Goal: Information Seeking & Learning: Learn about a topic

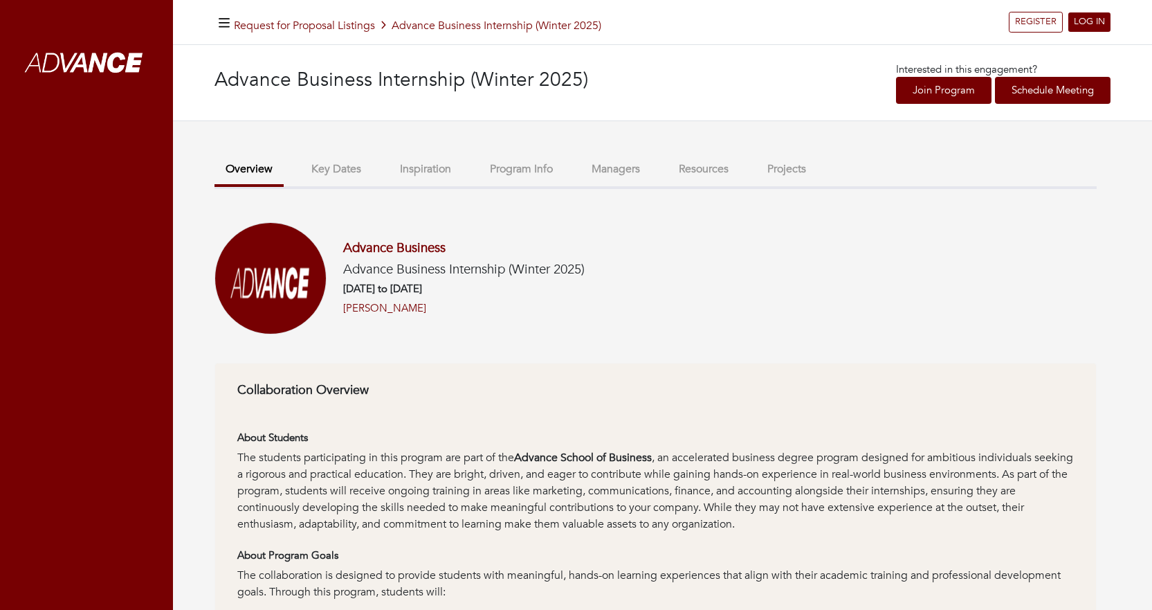
click at [572, 308] on div "Advance Business Advance Business Internship (Winter 2025) [DATE] to [DATE] [PE…" at bounding box center [456, 278] width 258 height 76
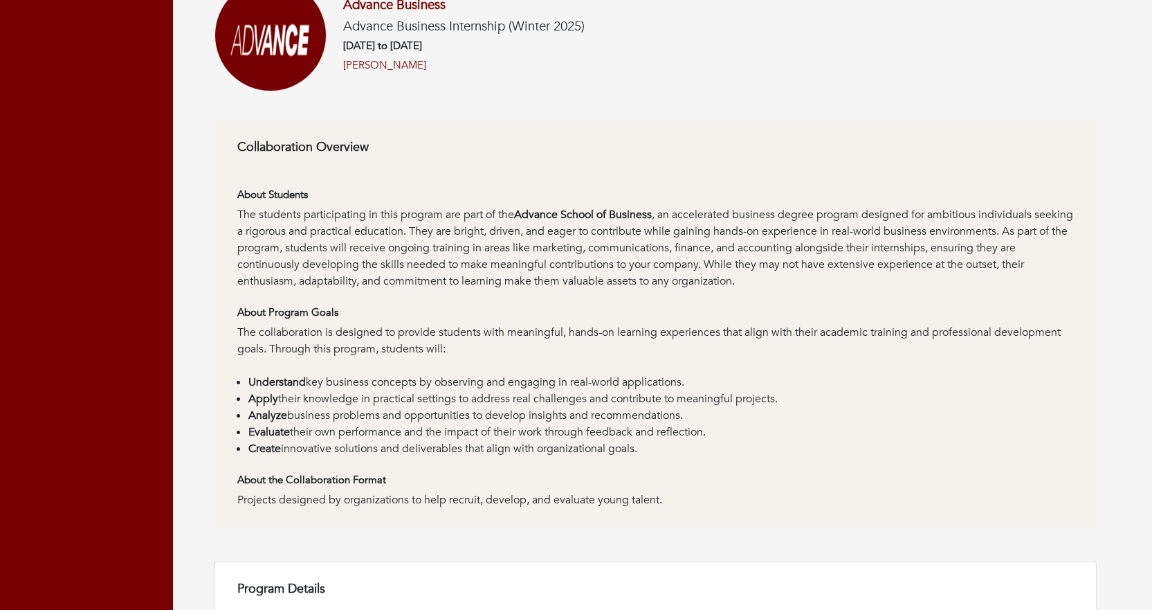
scroll to position [277, 0]
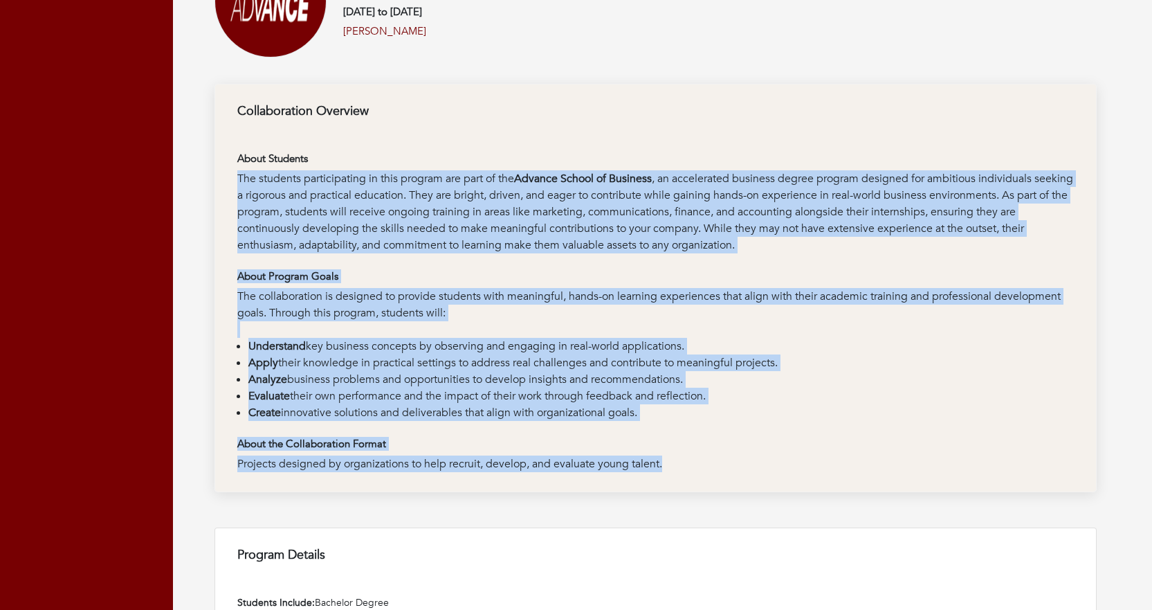
drag, startPoint x: 457, startPoint y: 136, endPoint x: 739, endPoint y: 464, distance: 432.4
click at [739, 464] on div "Collaboration Overview About Students The students participating in this progra…" at bounding box center [656, 288] width 883 height 408
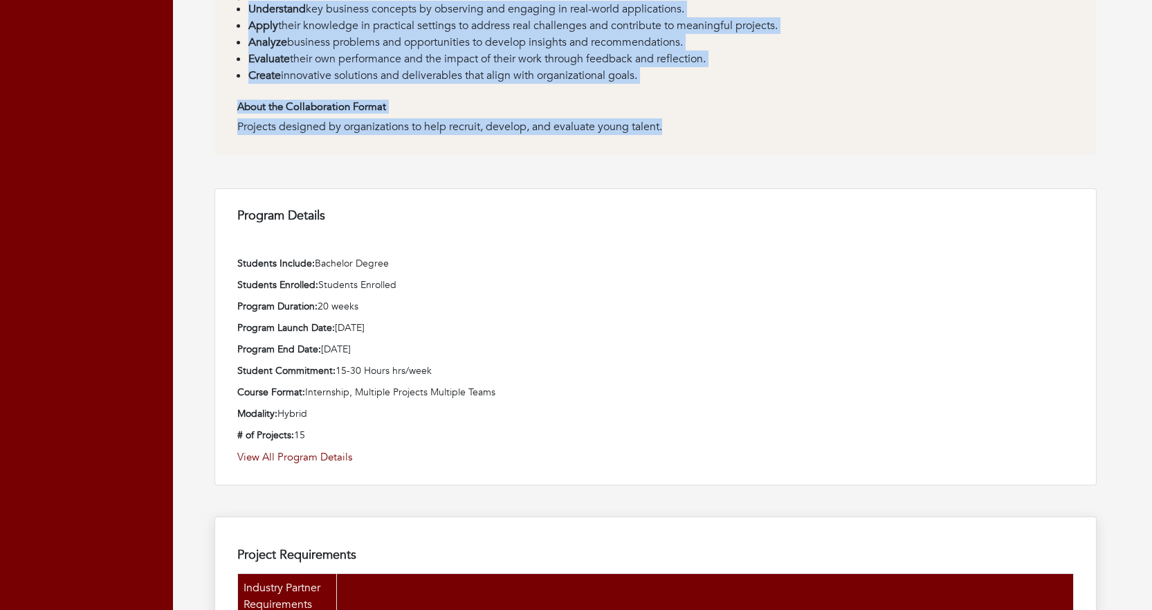
scroll to position [692, 0]
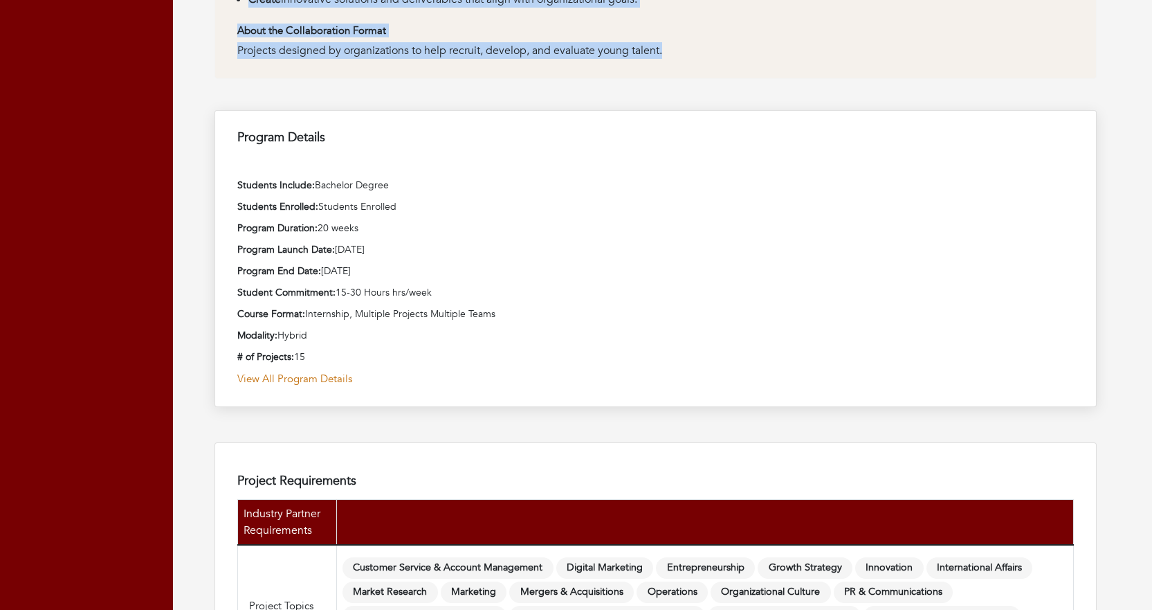
drag, startPoint x: 475, startPoint y: 197, endPoint x: 516, endPoint y: 377, distance: 184.7
click at [516, 377] on div "Program Details Students Include: Bachelor Degree Students Enrolled: Students E…" at bounding box center [656, 258] width 883 height 297
click at [516, 377] on link "View All Program Details" at bounding box center [655, 379] width 837 height 16
click at [512, 372] on link "View All Program Details" at bounding box center [655, 379] width 837 height 16
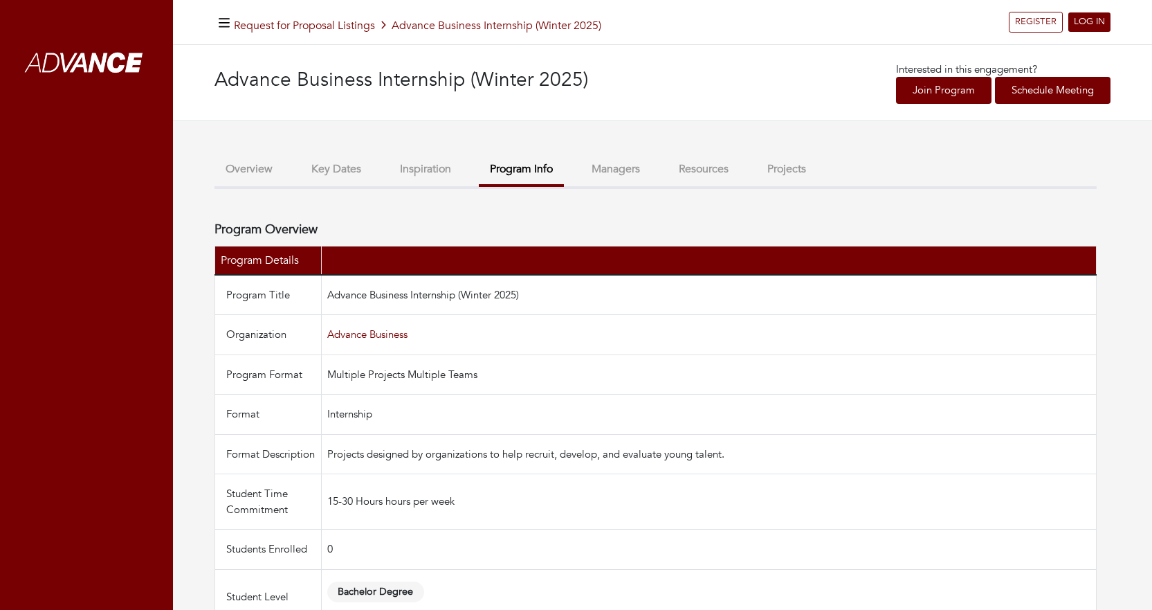
click at [240, 171] on button "Overview" at bounding box center [249, 169] width 69 height 30
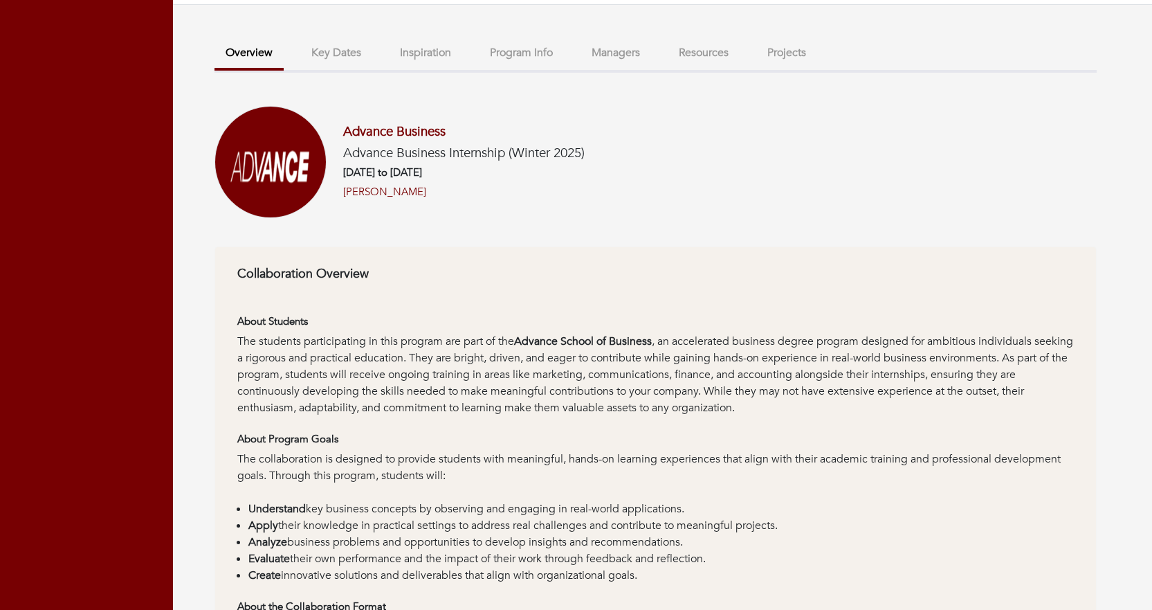
scroll to position [69, 0]
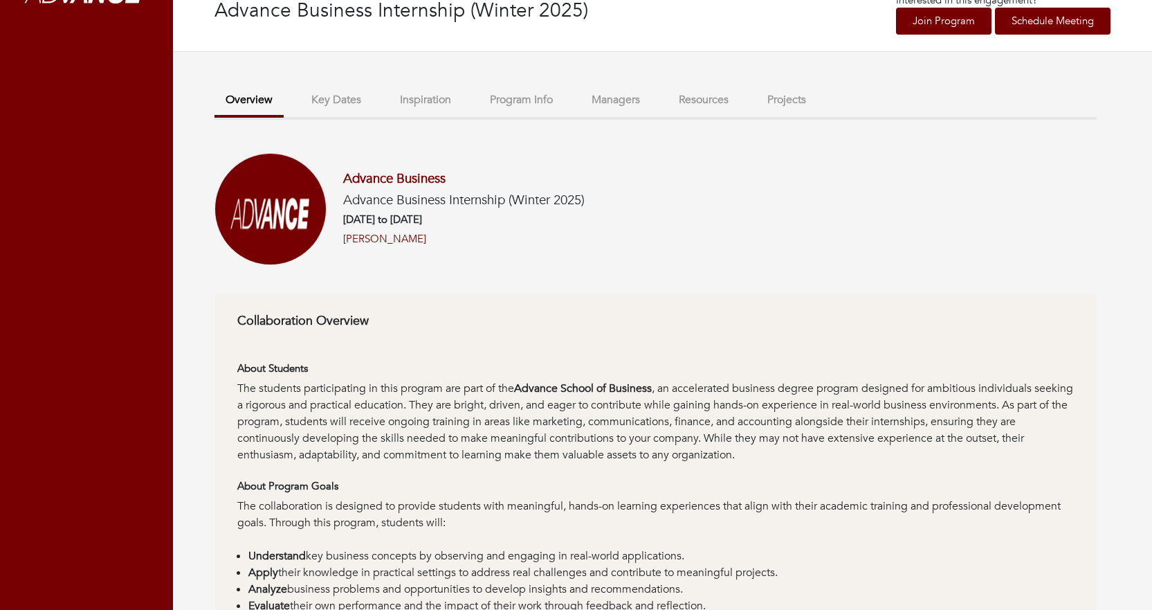
click at [334, 96] on button "Key Dates" at bounding box center [336, 100] width 72 height 30
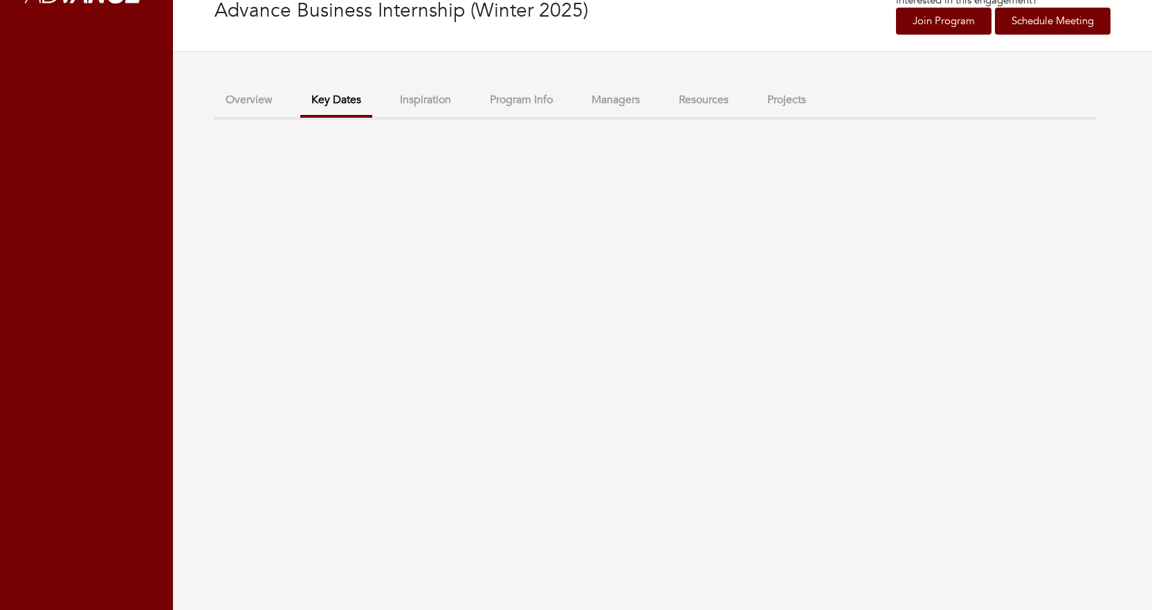
scroll to position [48, 0]
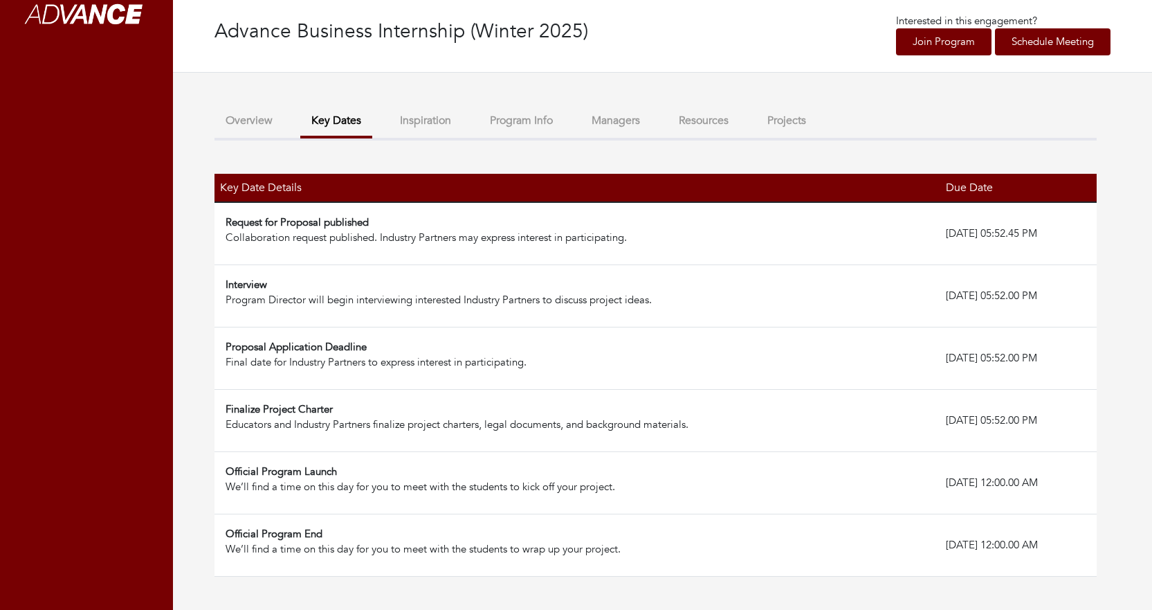
click at [1120, 161] on div "Advance Business Internship (Winter 2025) Interested in this engagement? Join P…" at bounding box center [662, 287] width 979 height 580
click at [449, 120] on button "Inspiration" at bounding box center [425, 121] width 73 height 30
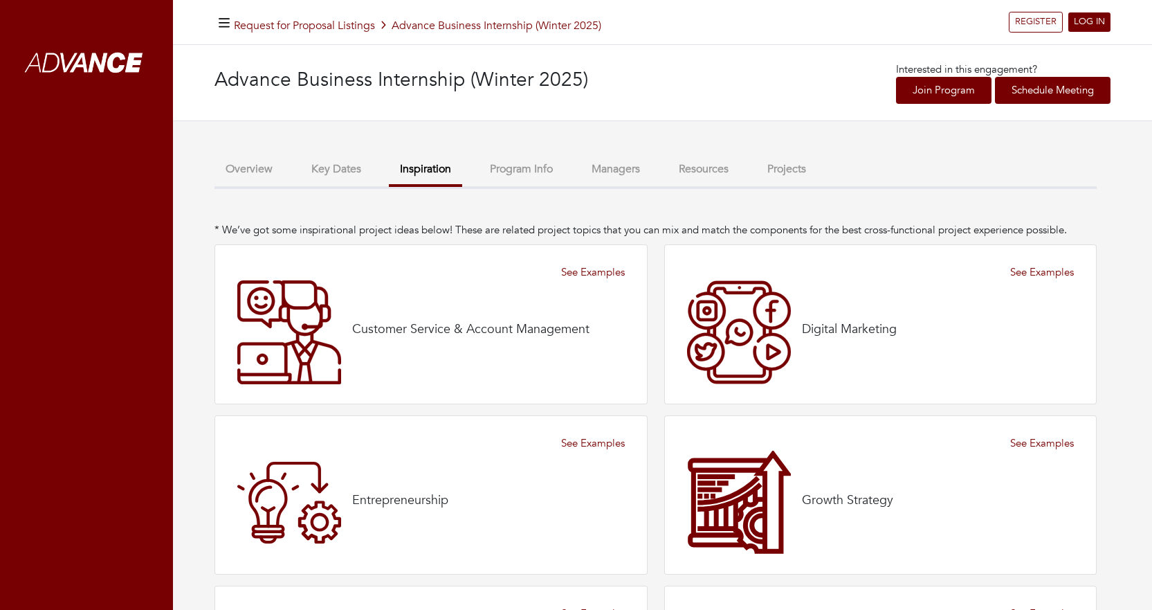
click at [616, 170] on button "Managers" at bounding box center [616, 169] width 71 height 30
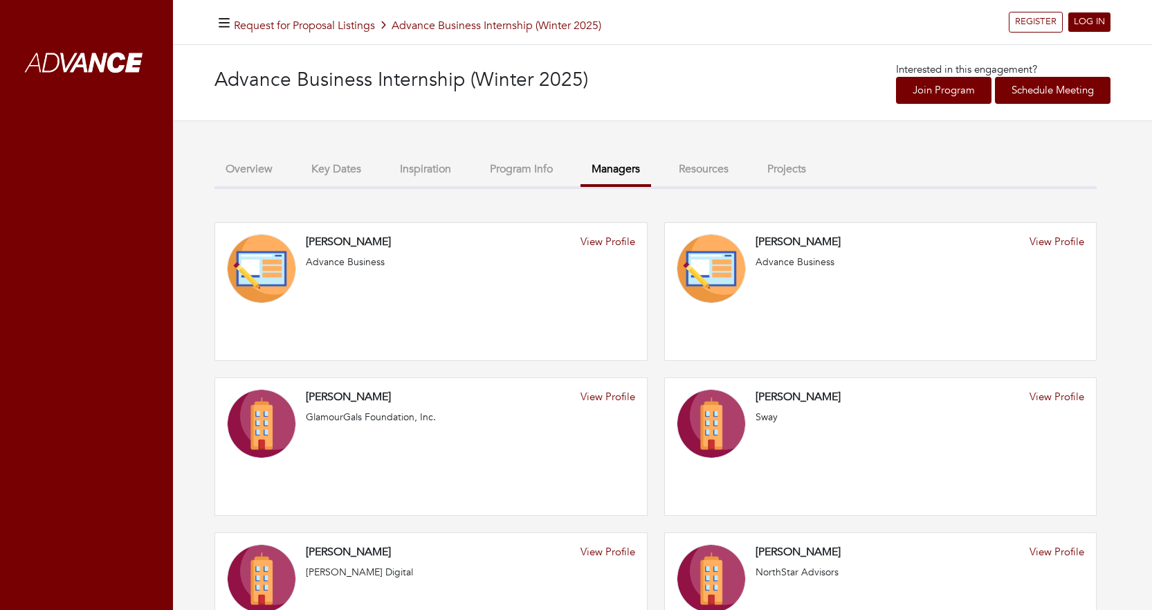
click at [1113, 227] on div "Advance Business Internship (Winter 2025) Interested in this engagement? Join P…" at bounding box center [662, 366] width 979 height 642
click at [705, 165] on button "Resources" at bounding box center [704, 169] width 72 height 30
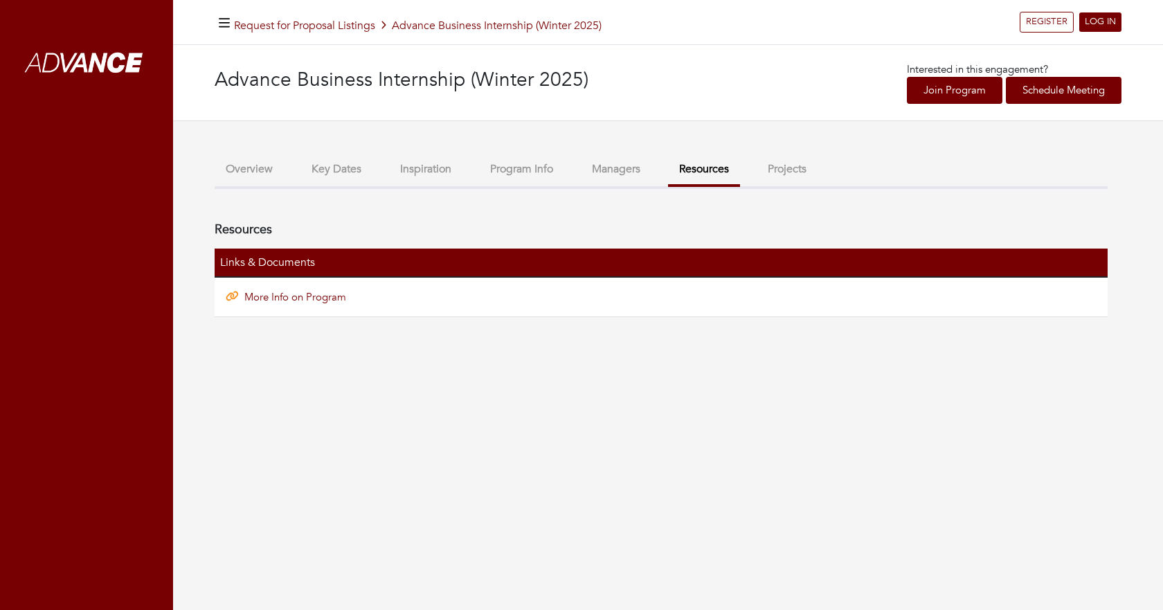
click at [798, 172] on button "Projects" at bounding box center [787, 169] width 61 height 30
